Goal: Use online tool/utility: Utilize a website feature to perform a specific function

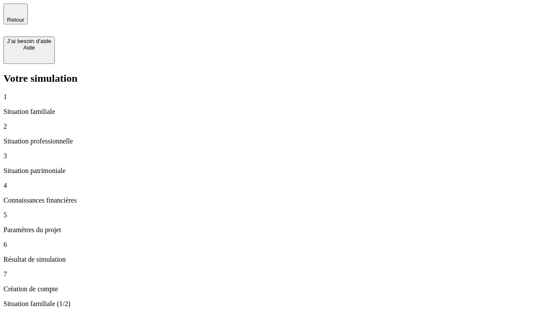
type input "30 000"
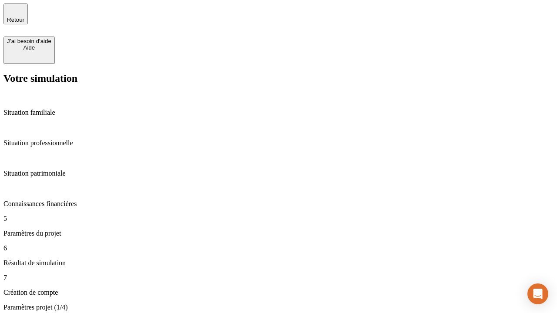
scroll to position [296, 0]
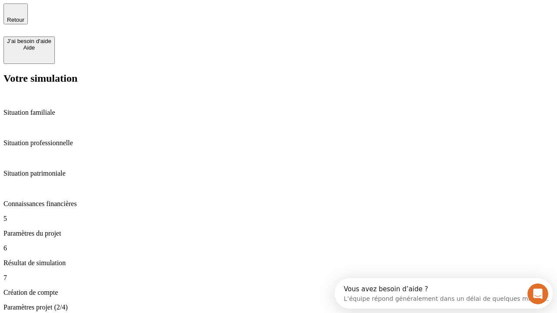
type input "25"
type input "1 000"
type input "640"
